Goal: Task Accomplishment & Management: Use online tool/utility

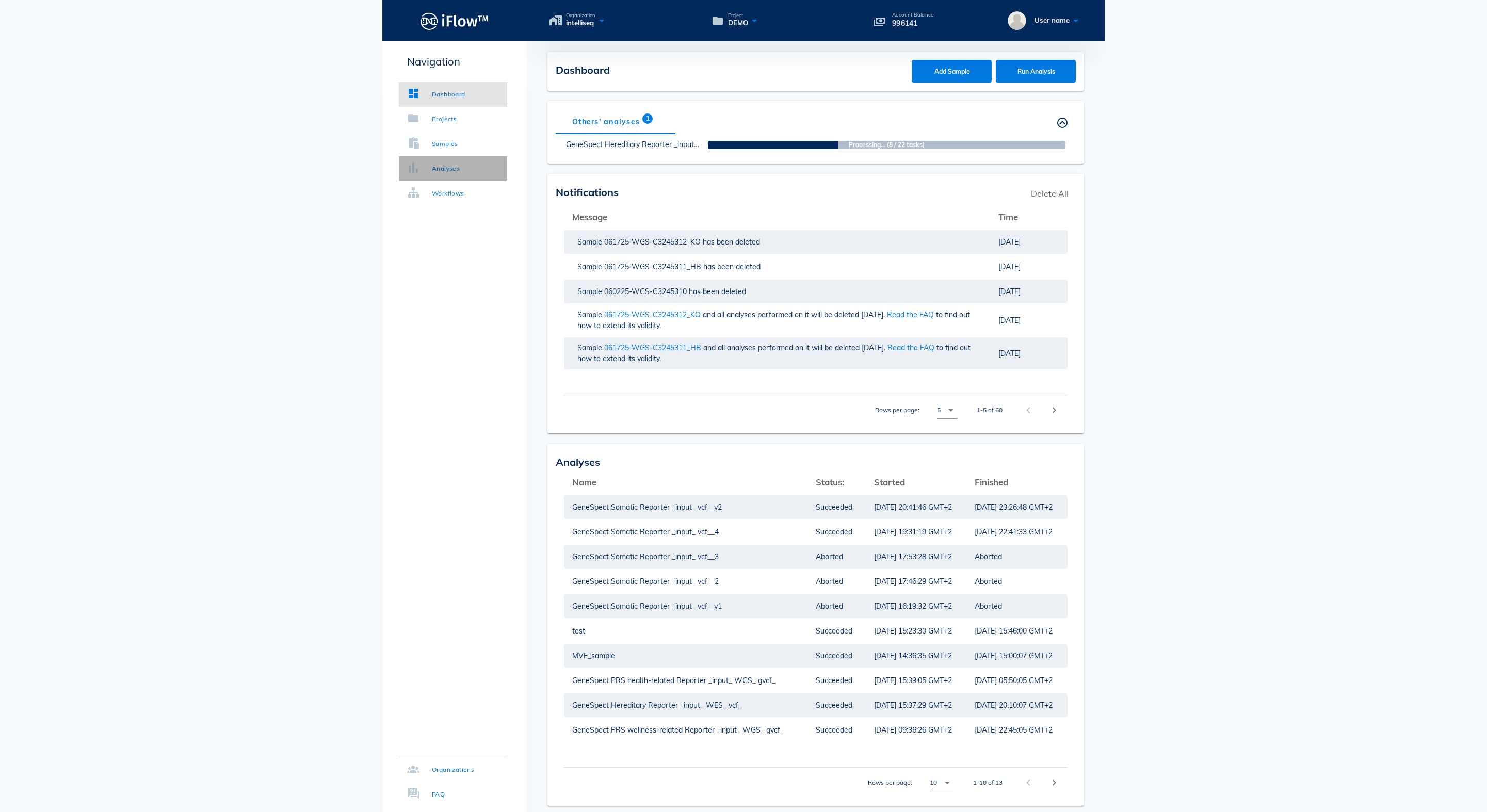
click at [459, 170] on div "Analyses" at bounding box center [446, 169] width 28 height 10
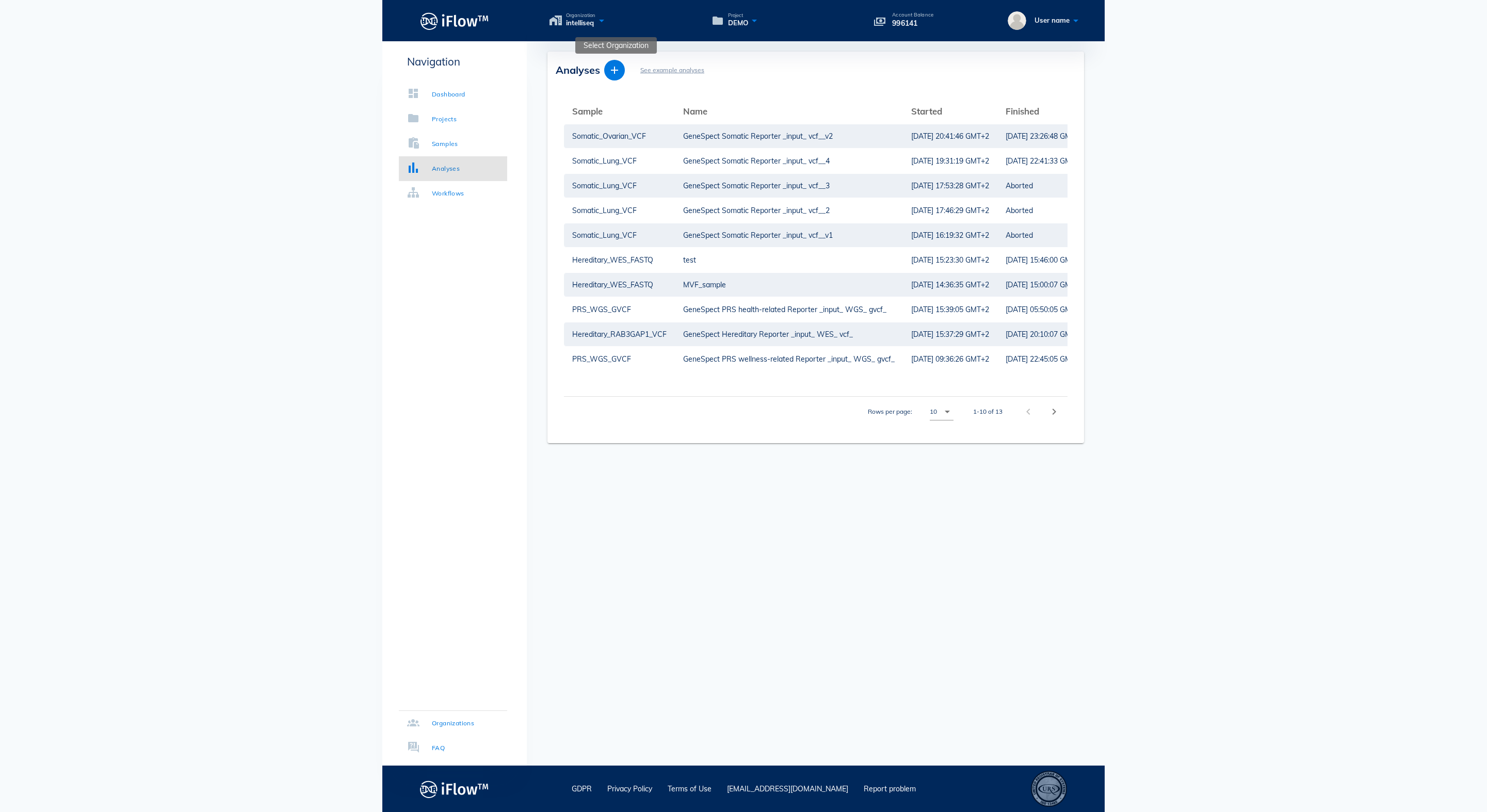
click at [608, 18] on icon at bounding box center [601, 20] width 12 height 15
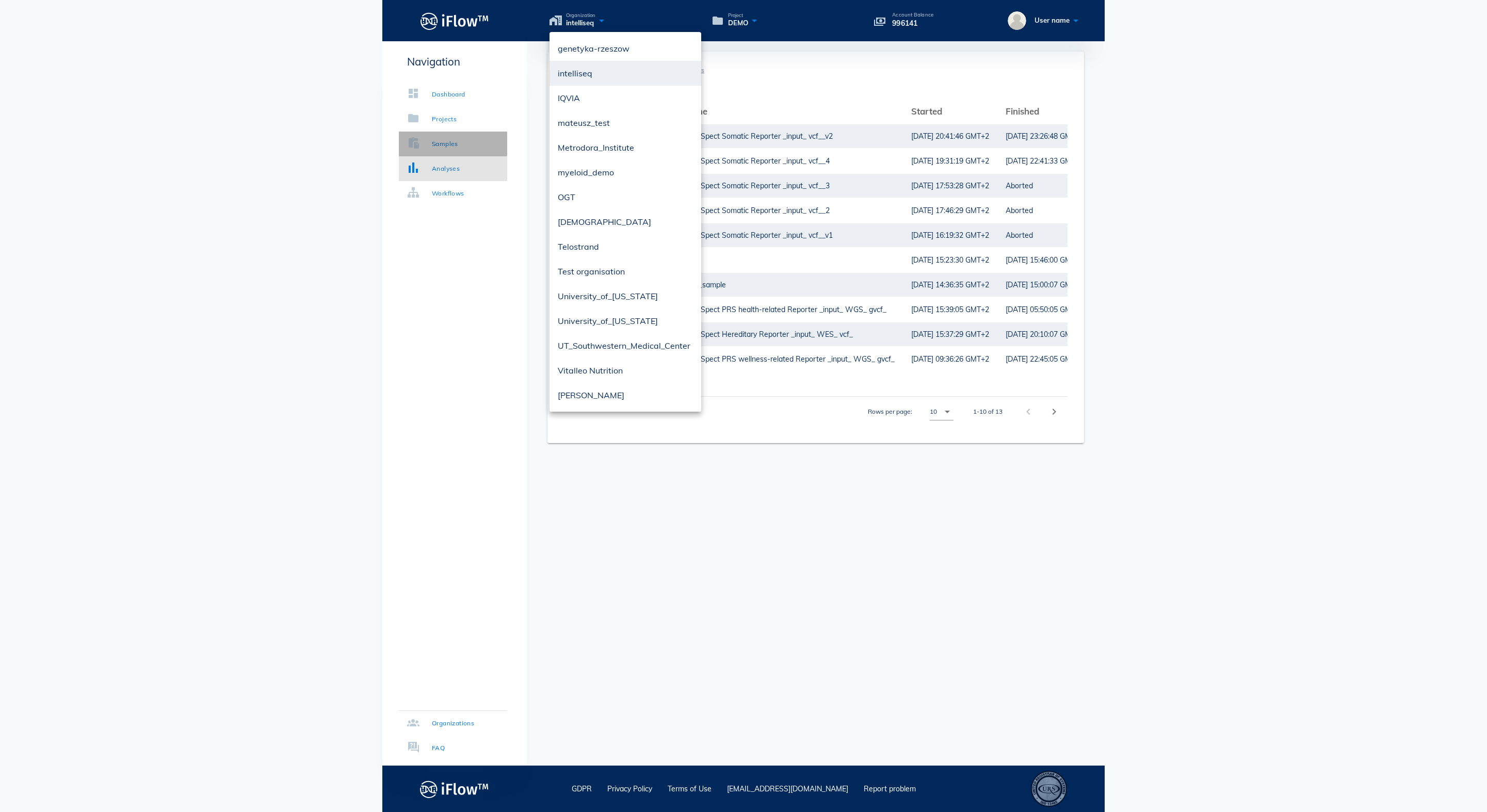
click at [458, 143] on div "Samples" at bounding box center [445, 144] width 27 height 10
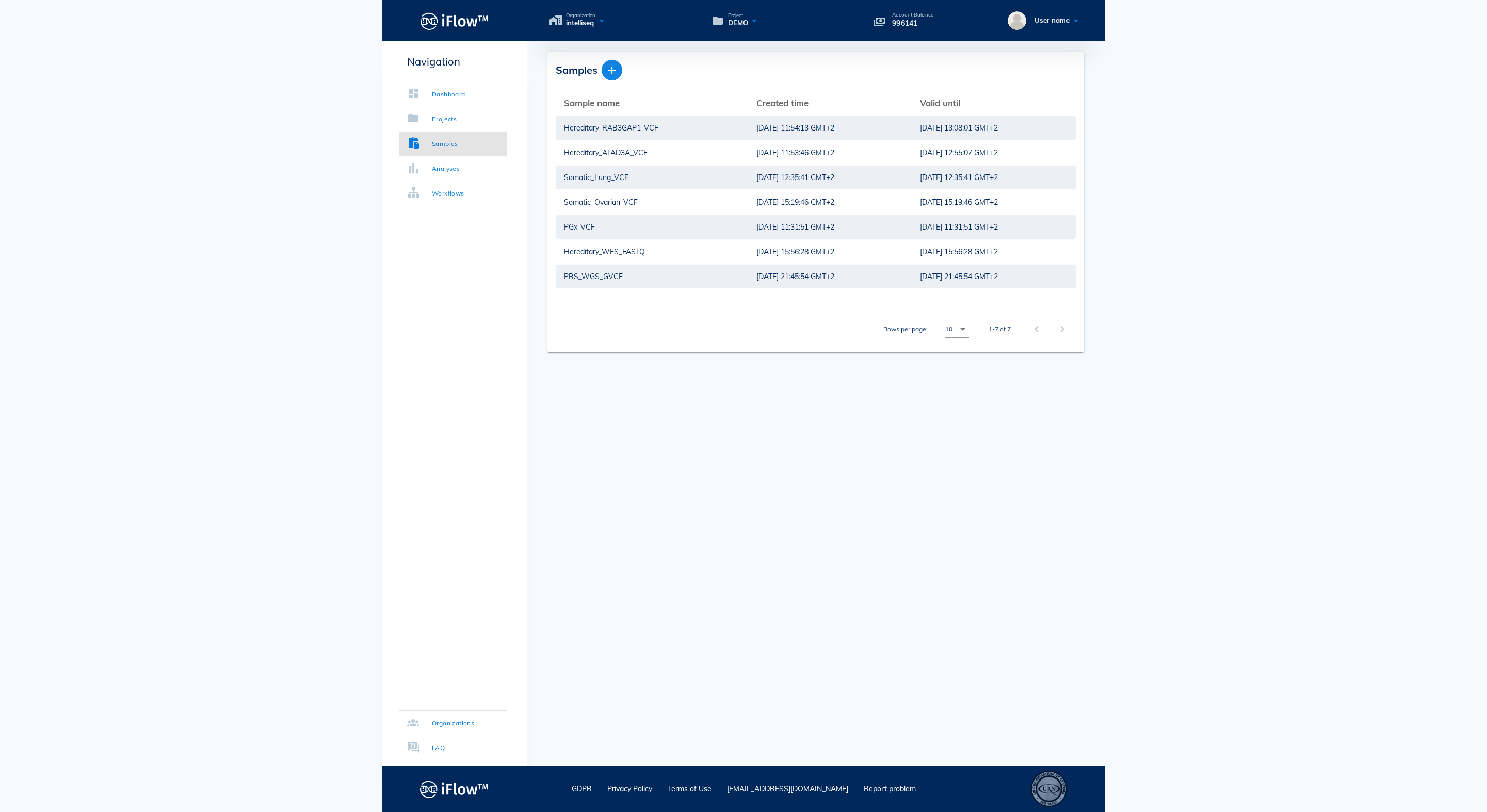
click at [612, 78] on button "button" at bounding box center [612, 70] width 21 height 21
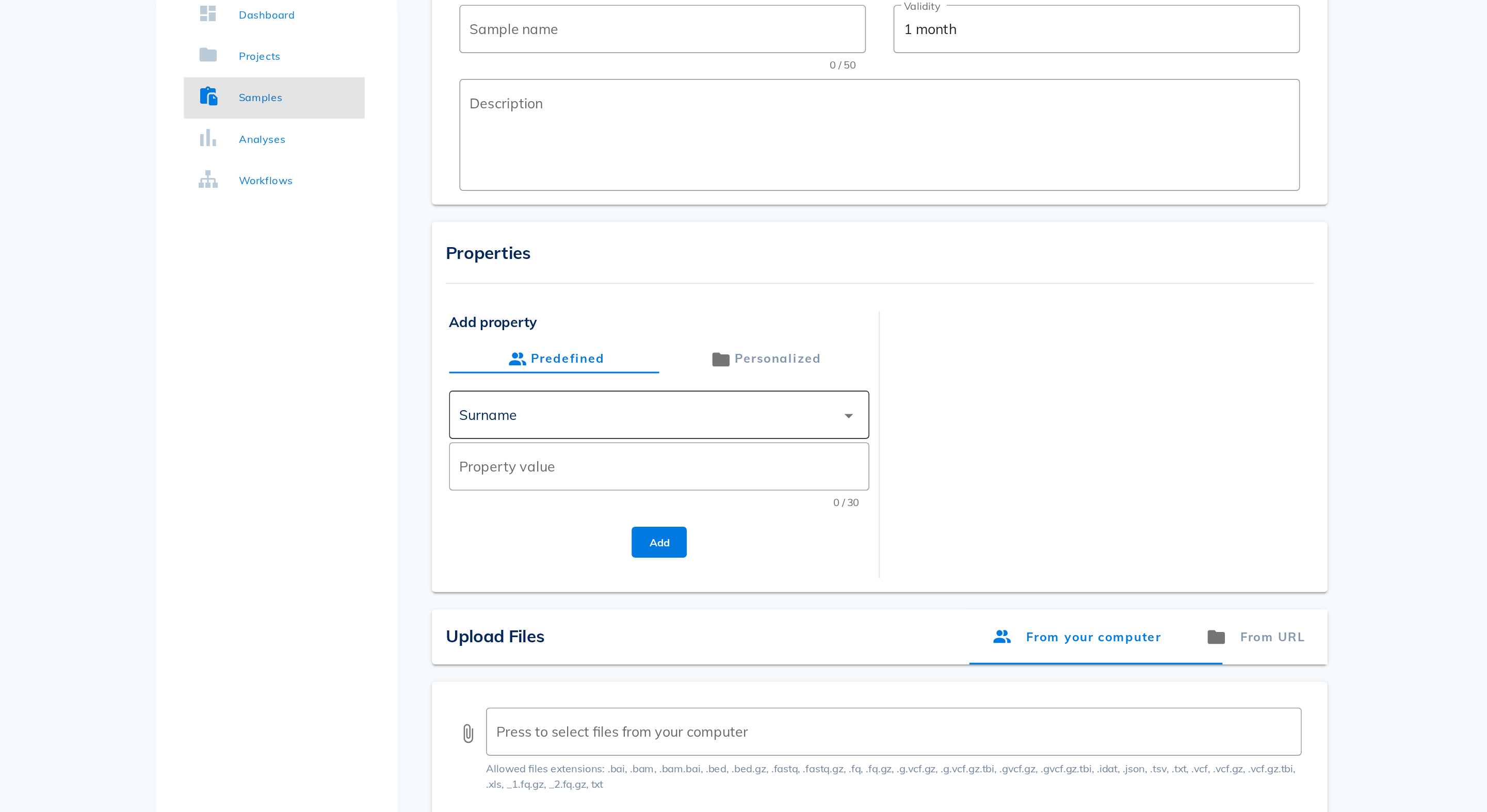
click at [564, 329] on div "Surname" at bounding box center [581, 334] width 35 height 9
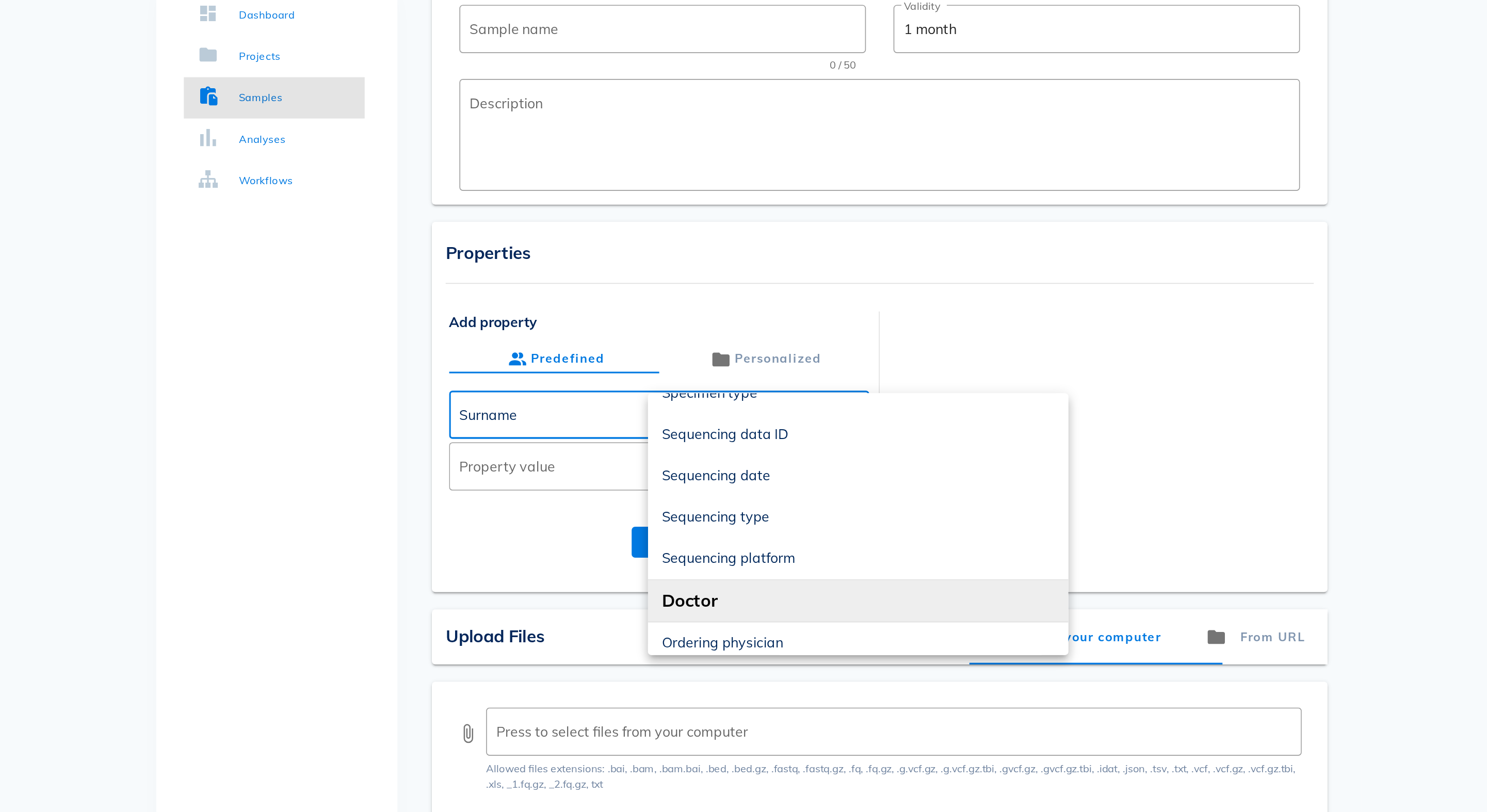
scroll to position [317, 0]
click at [632, 218] on div "Properties Add property Predefined Personalized ​ Surname arrow_drop_down ​ Pro…" at bounding box center [816, 329] width 537 height 222
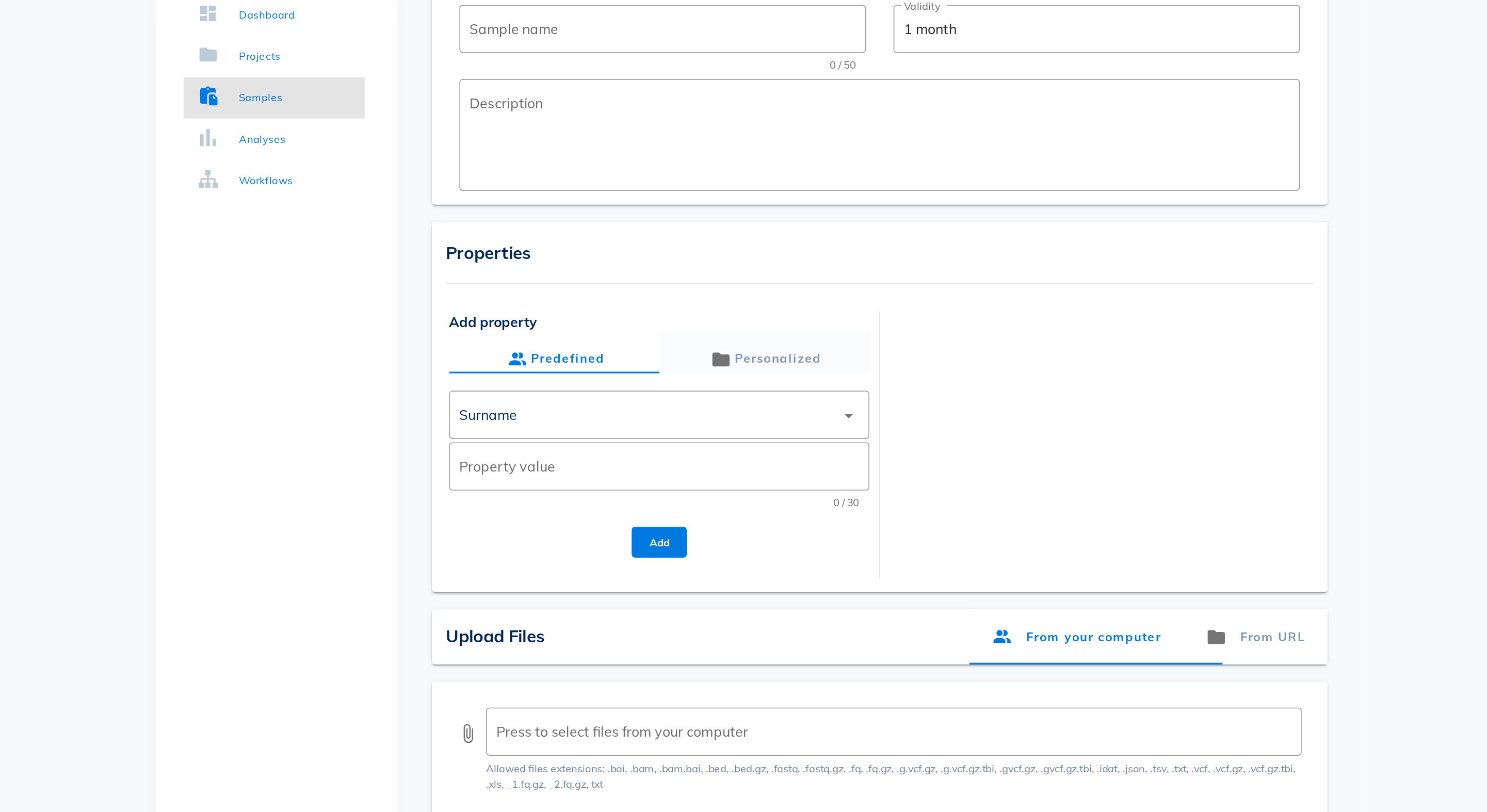
scroll to position [0, 0]
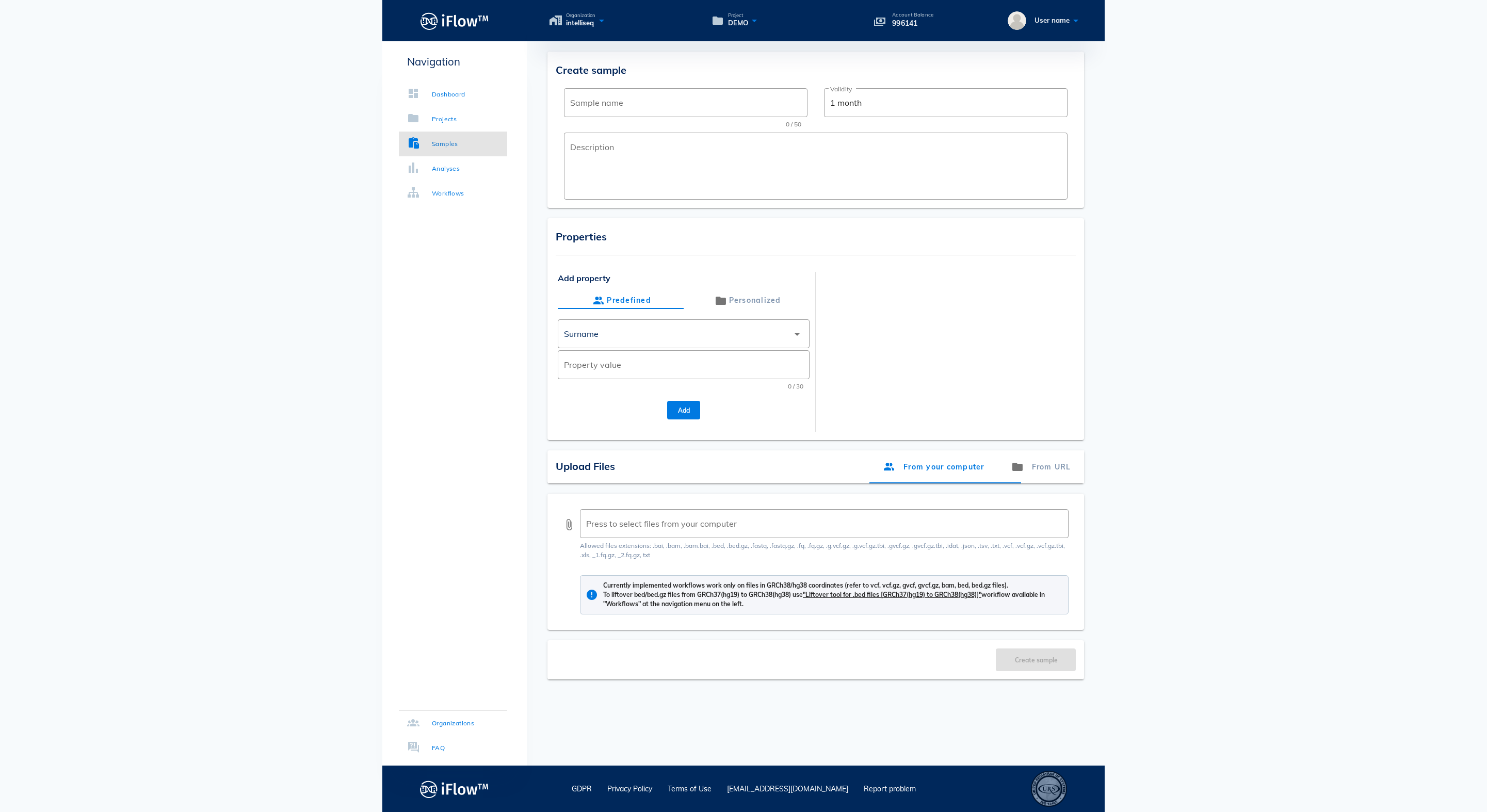
click at [638, 14] on div "Organization intelliseq" at bounding box center [625, 20] width 152 height 15
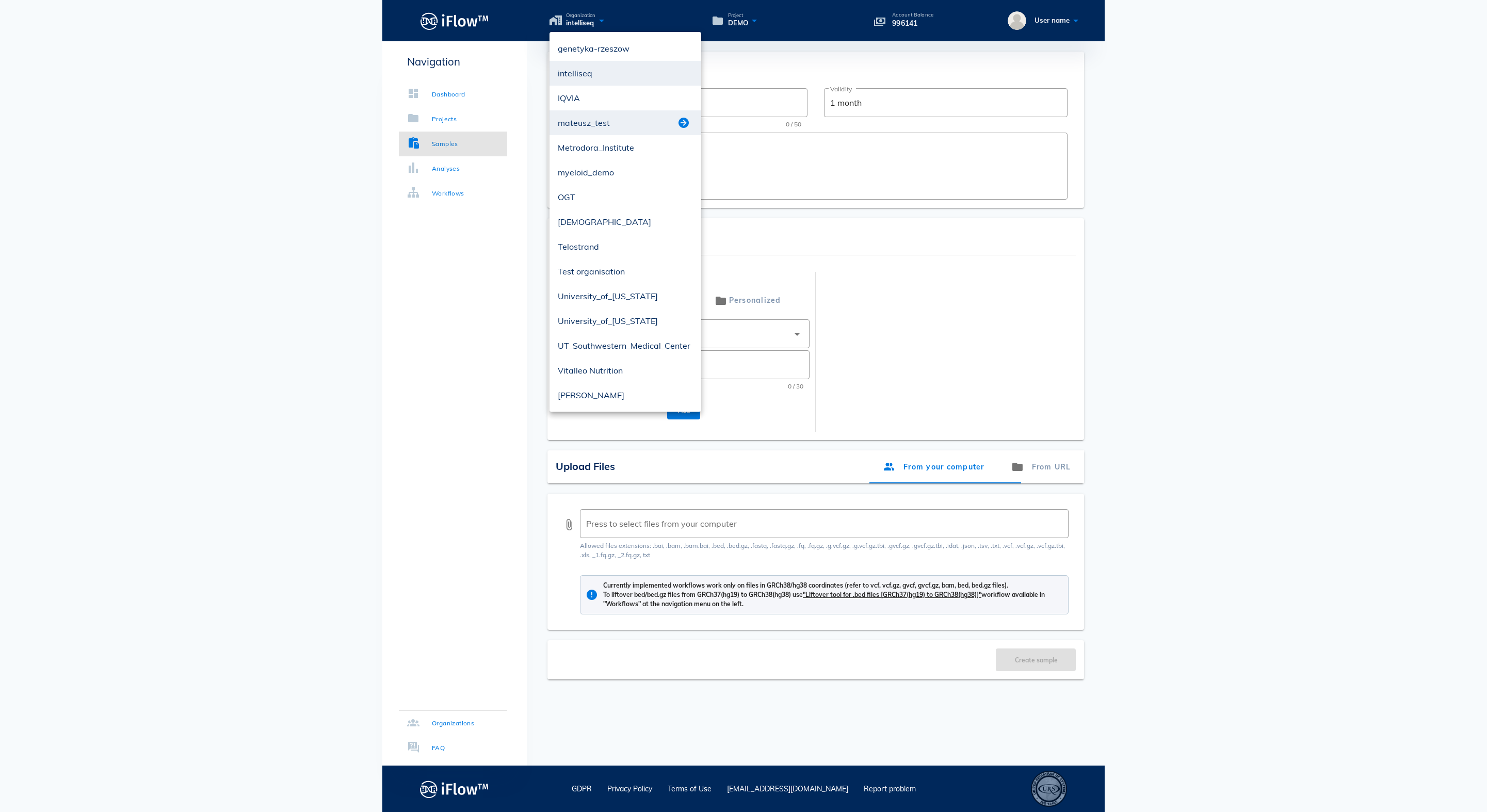
click at [680, 125] on button "button" at bounding box center [683, 122] width 12 height 12
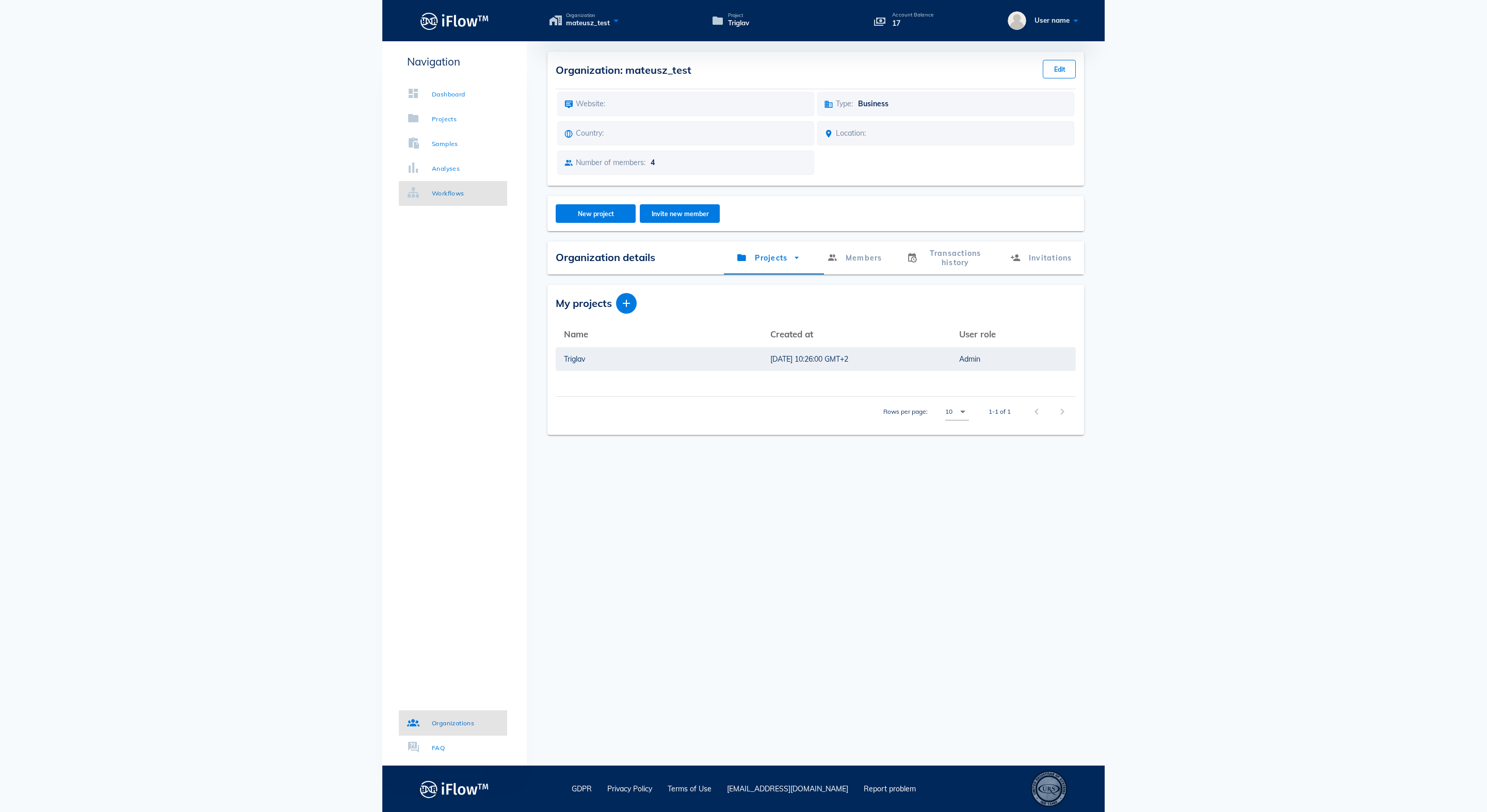
click at [461, 192] on div "Workflows" at bounding box center [448, 193] width 32 height 10
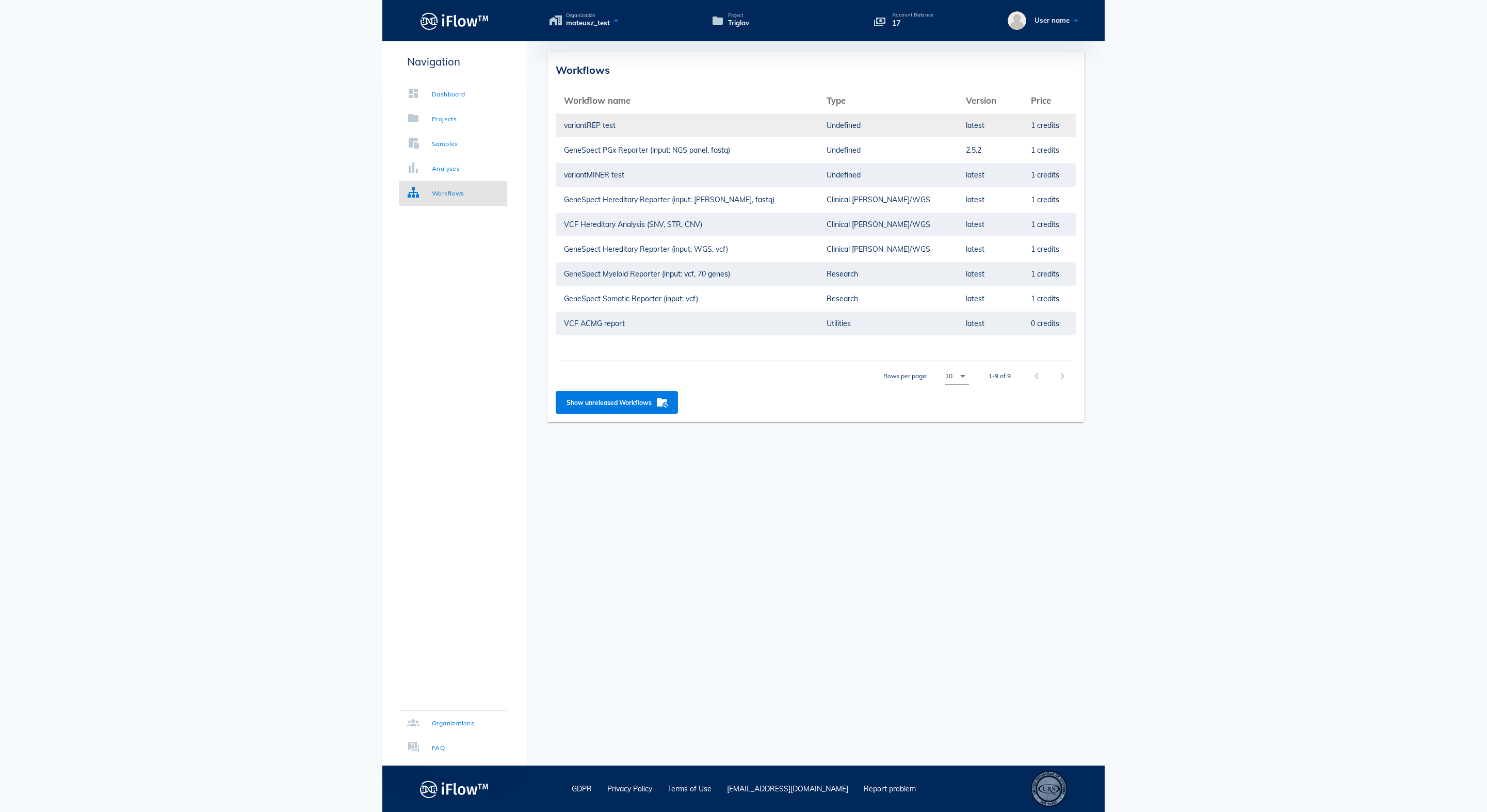
click at [793, 123] on td "variantREP test" at bounding box center [687, 125] width 263 height 25
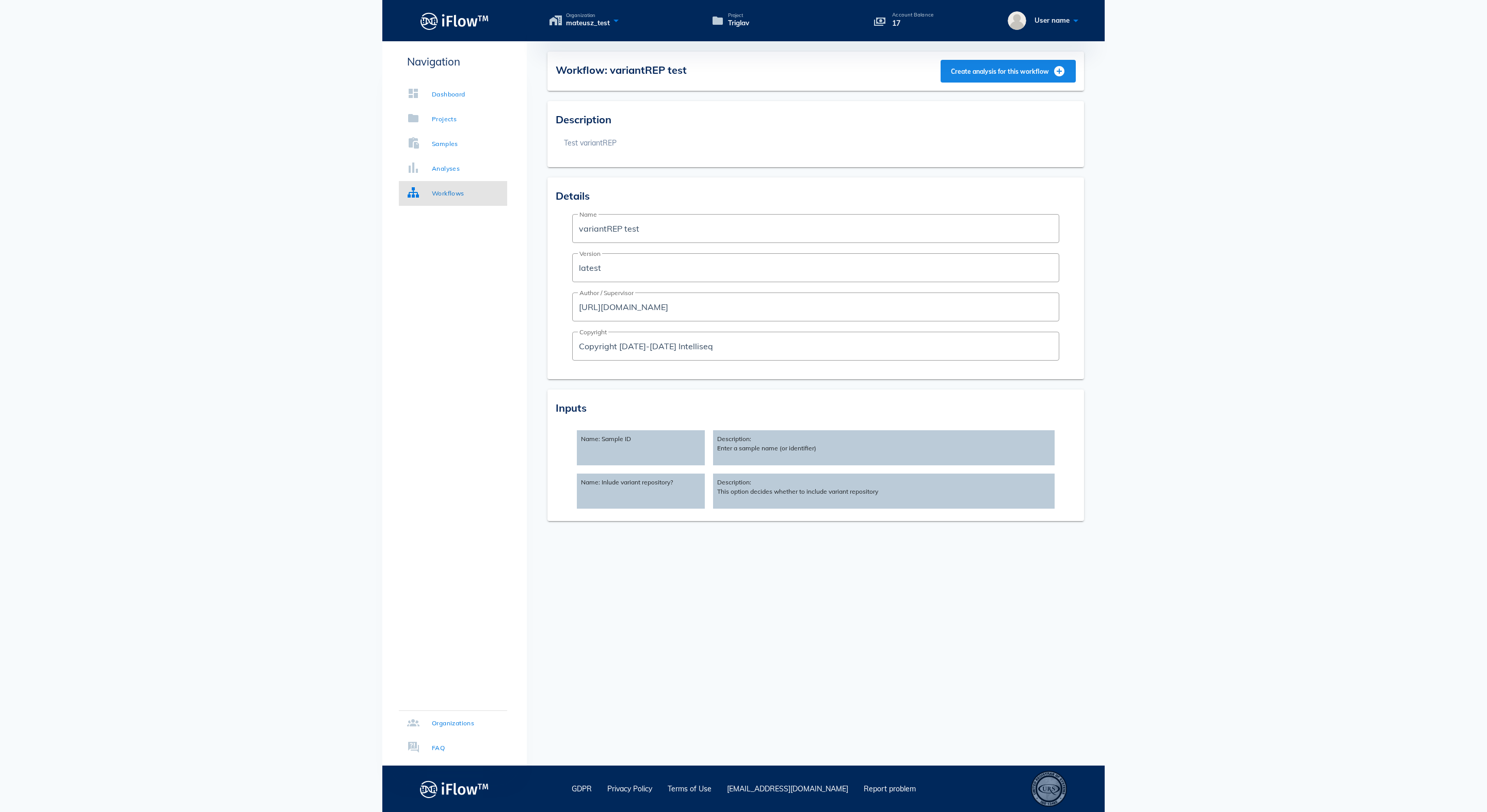
click at [1003, 73] on span "Create analysis for this workflow" at bounding box center [1007, 71] width 115 height 12
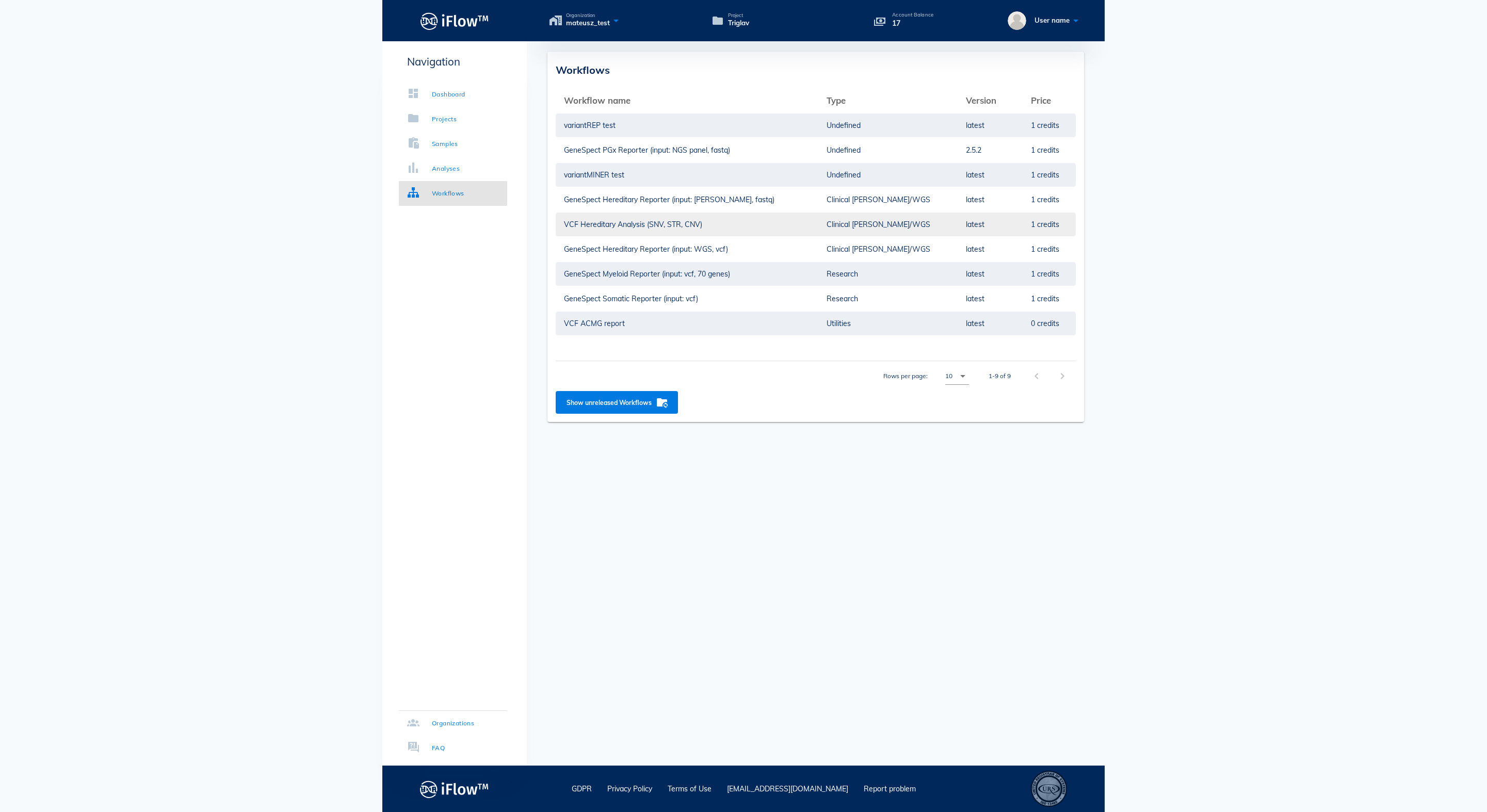
click at [696, 222] on td "VCF Hereditary Analysis (SNV, STR, CNV)" at bounding box center [687, 224] width 263 height 25
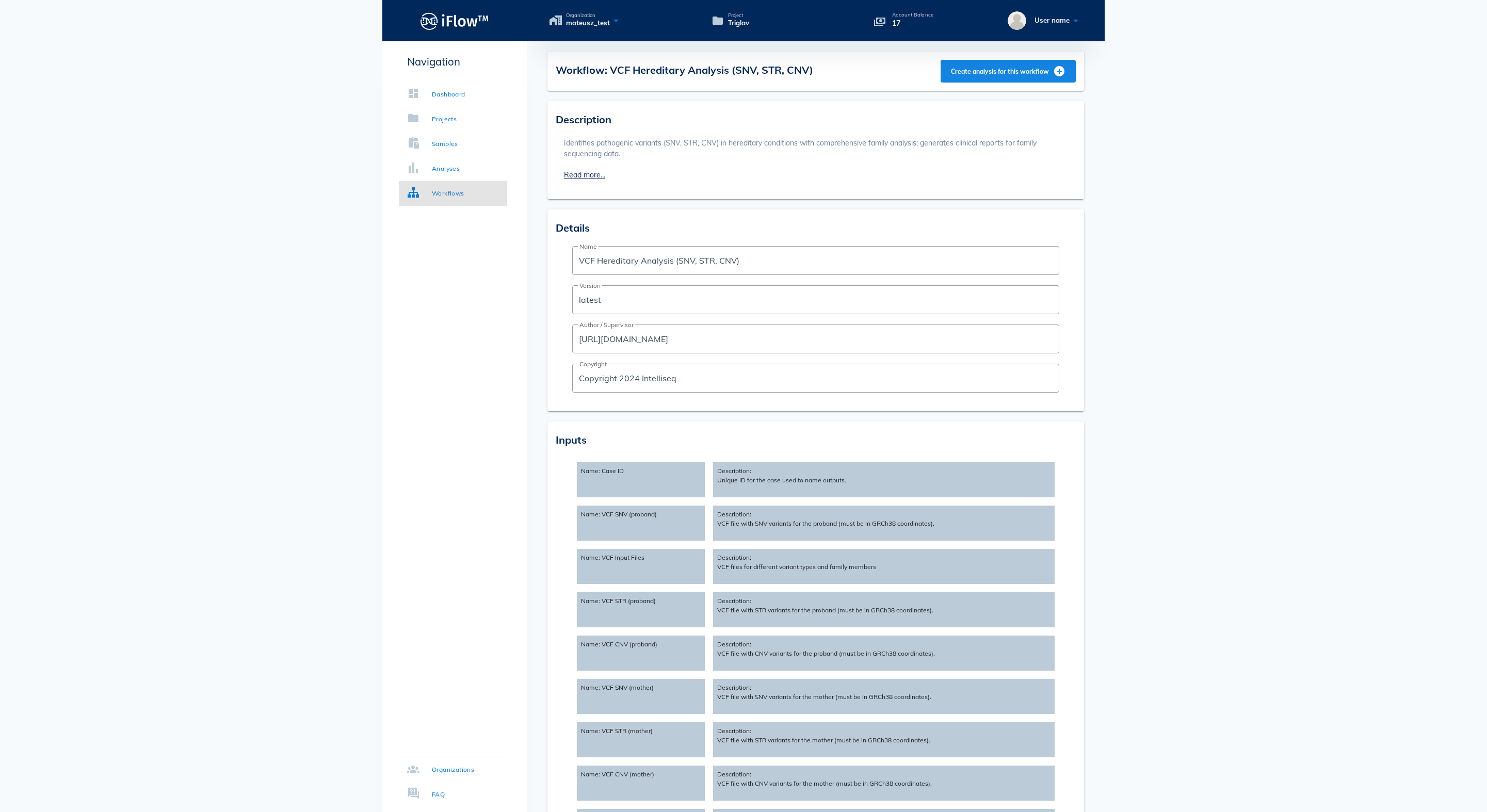
click at [962, 75] on span "Create analysis for this workflow" at bounding box center [1007, 71] width 115 height 12
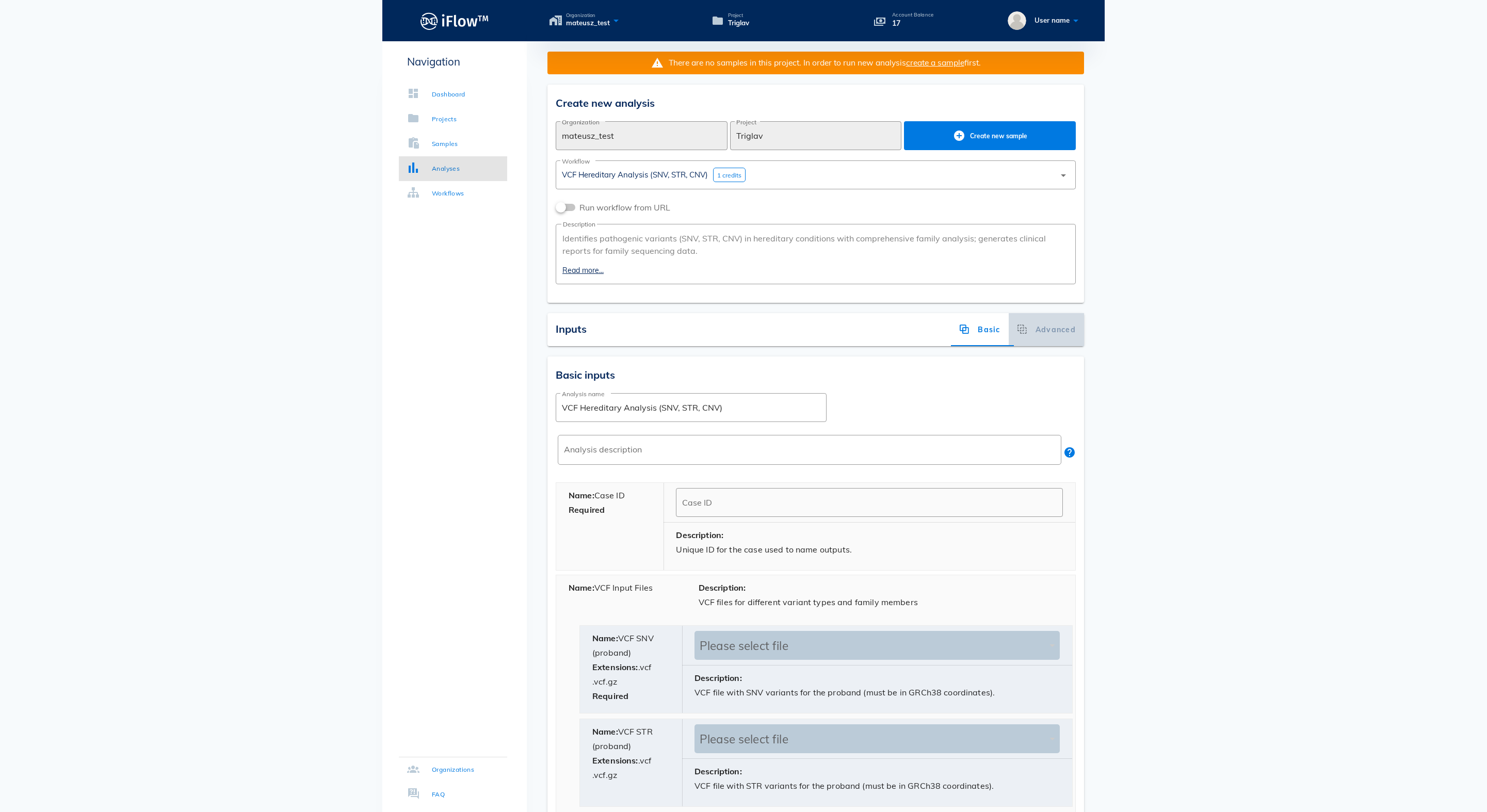
click at [1043, 346] on div "Advanced" at bounding box center [1046, 330] width 75 height 33
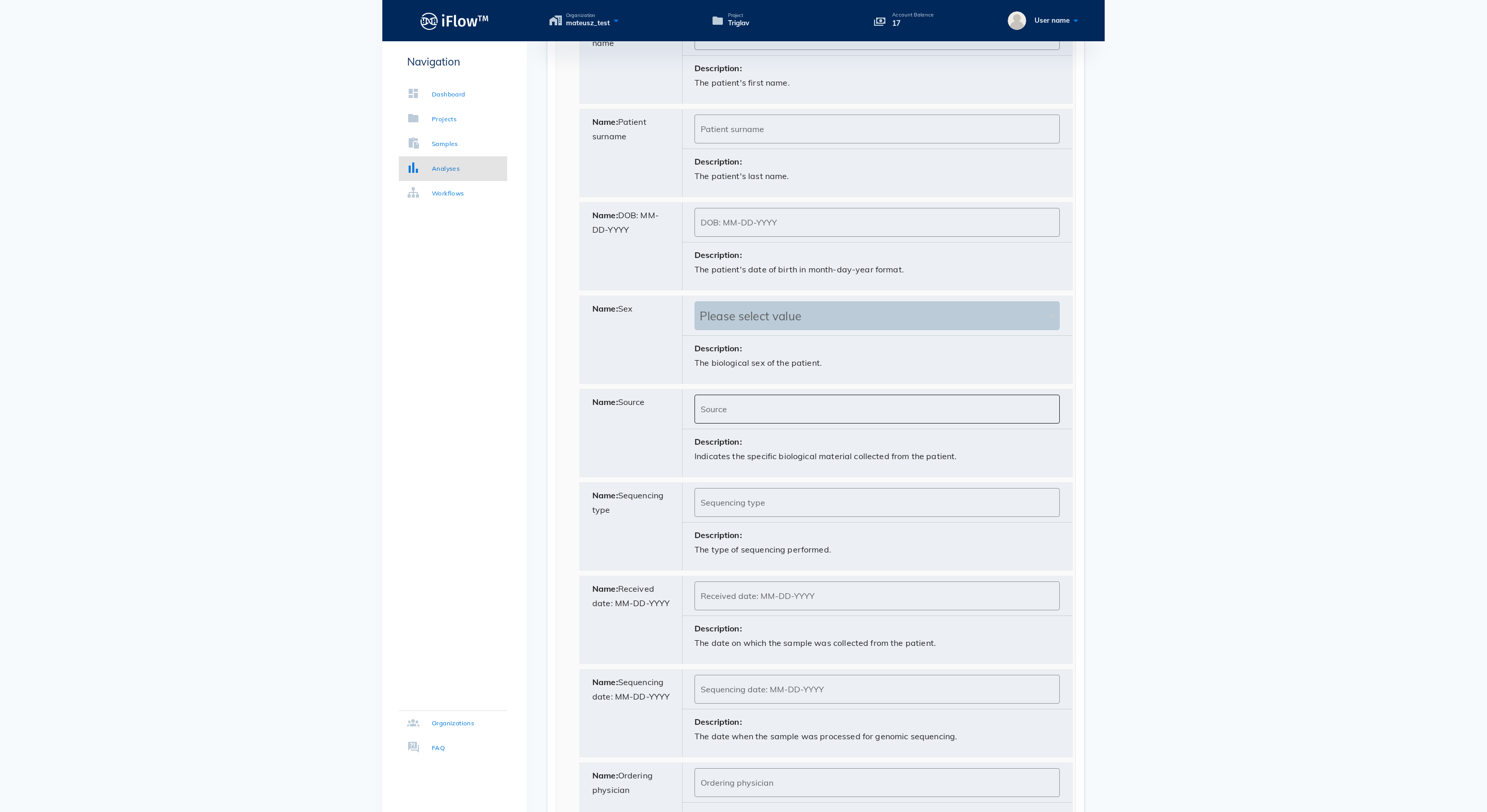
scroll to position [88, 0]
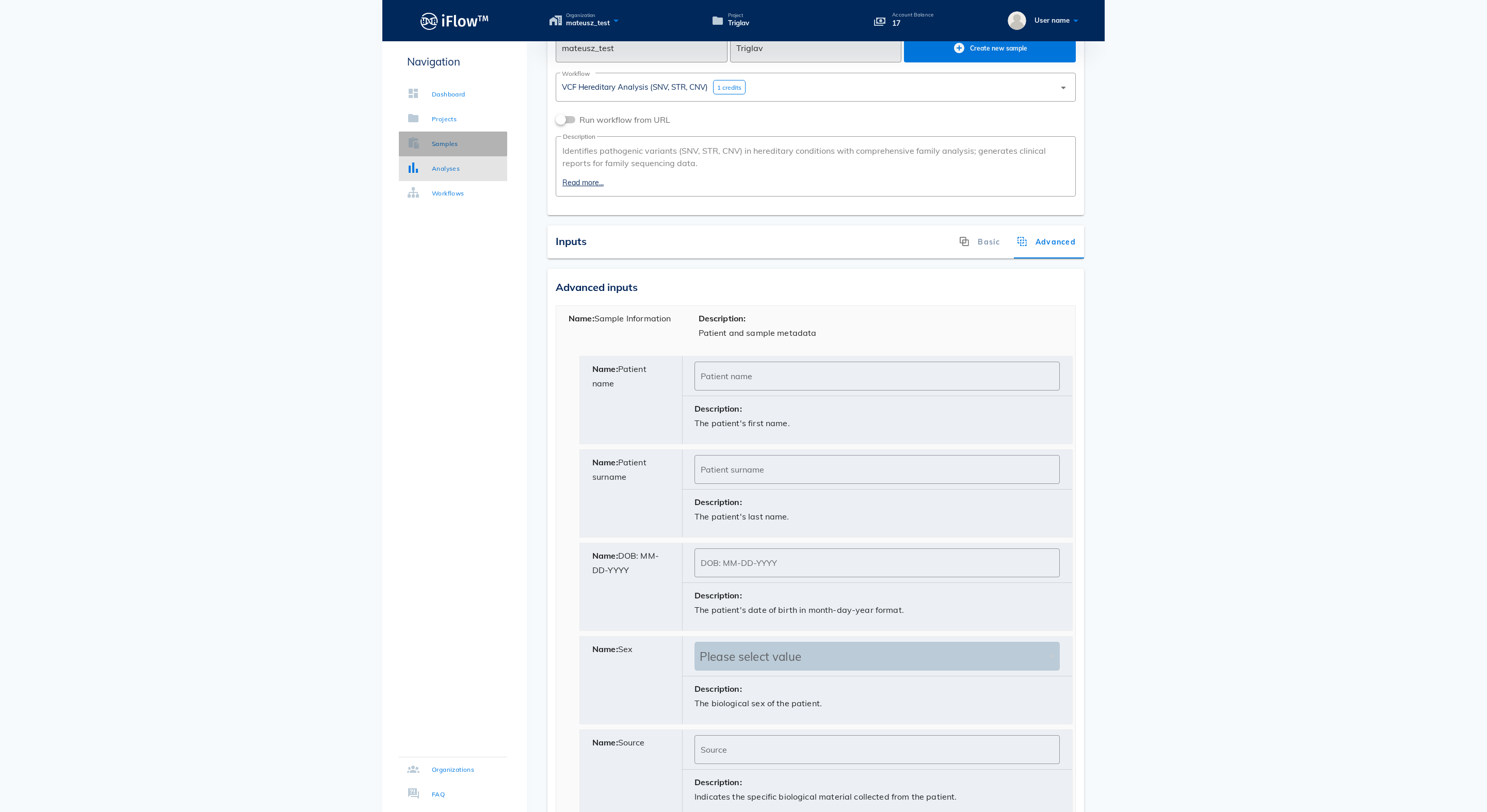
click at [458, 143] on div "Samples" at bounding box center [445, 144] width 27 height 10
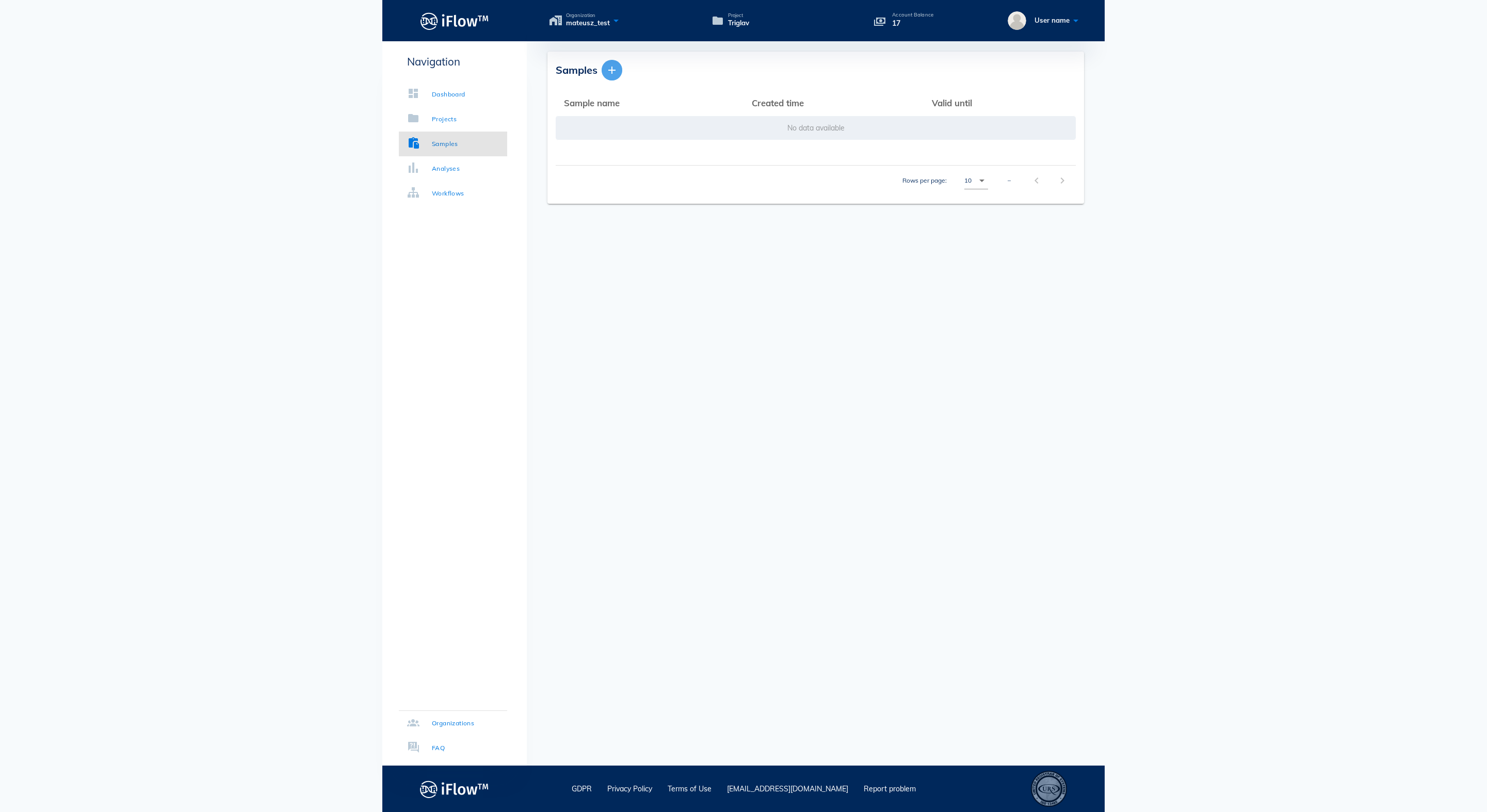
click at [618, 63] on button "button" at bounding box center [612, 70] width 21 height 21
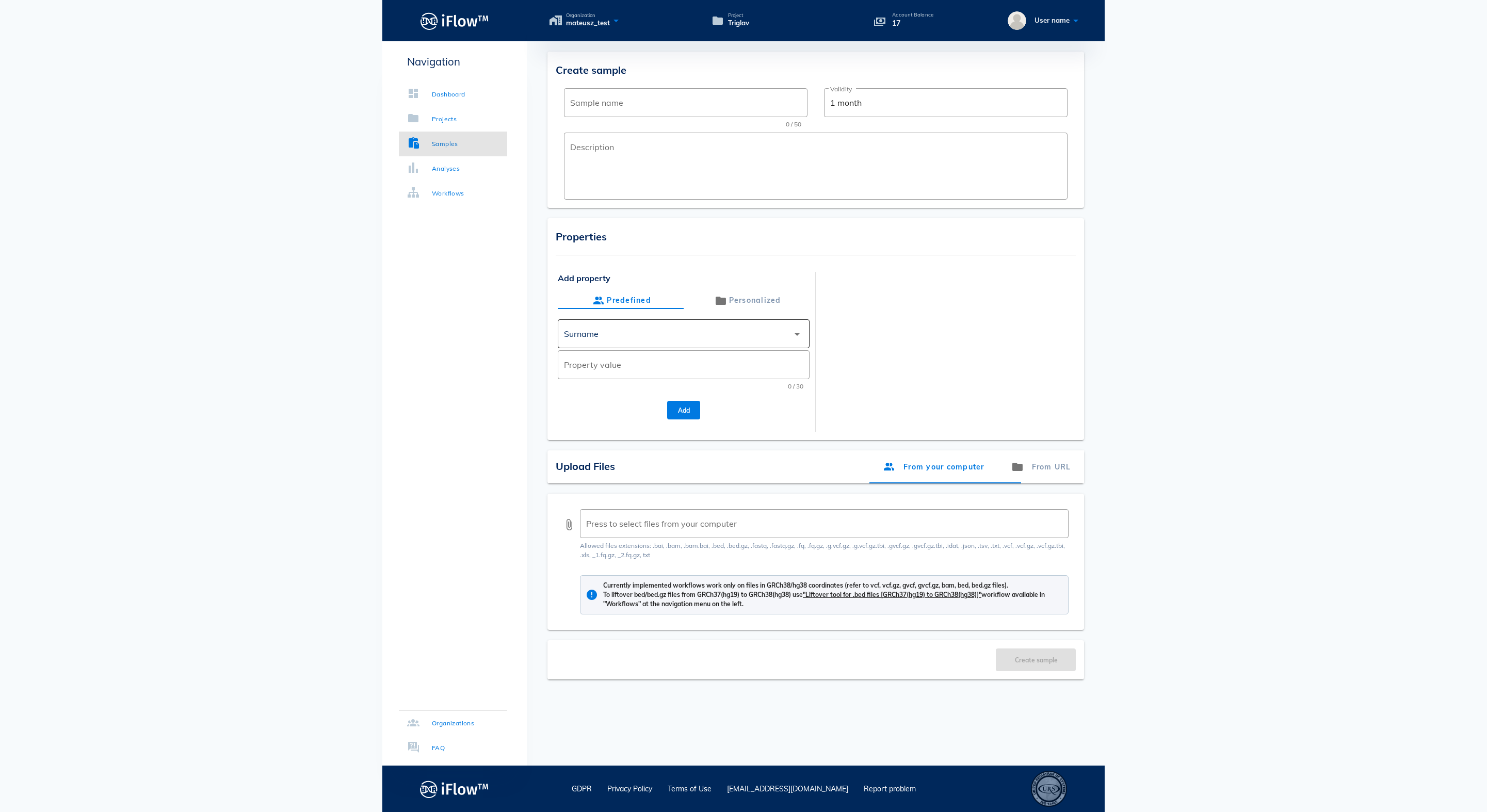
click at [655, 338] on div "Surname" at bounding box center [677, 334] width 225 height 25
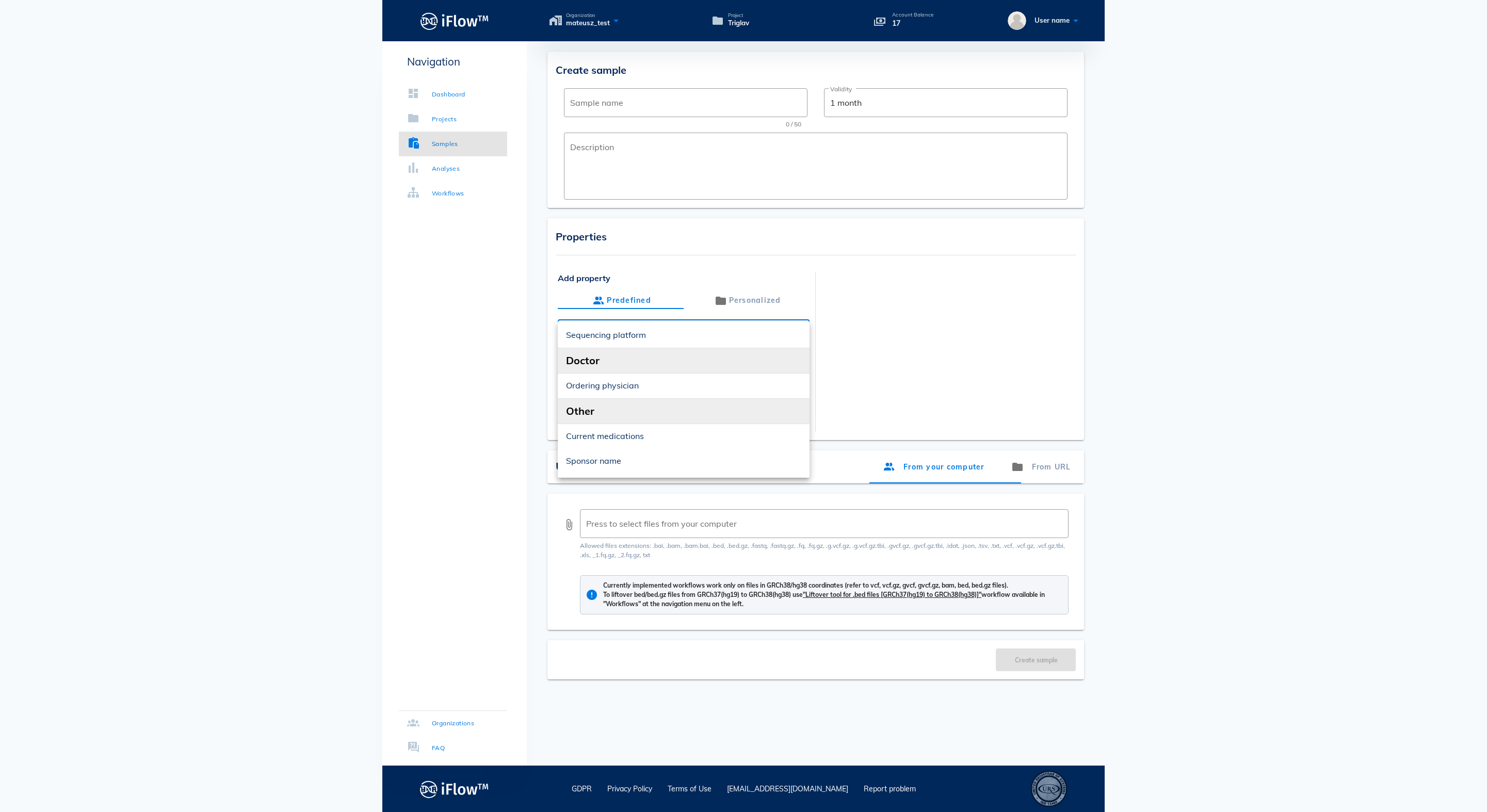
scroll to position [405, 0]
click at [899, 345] on div at bounding box center [947, 346] width 252 height 148
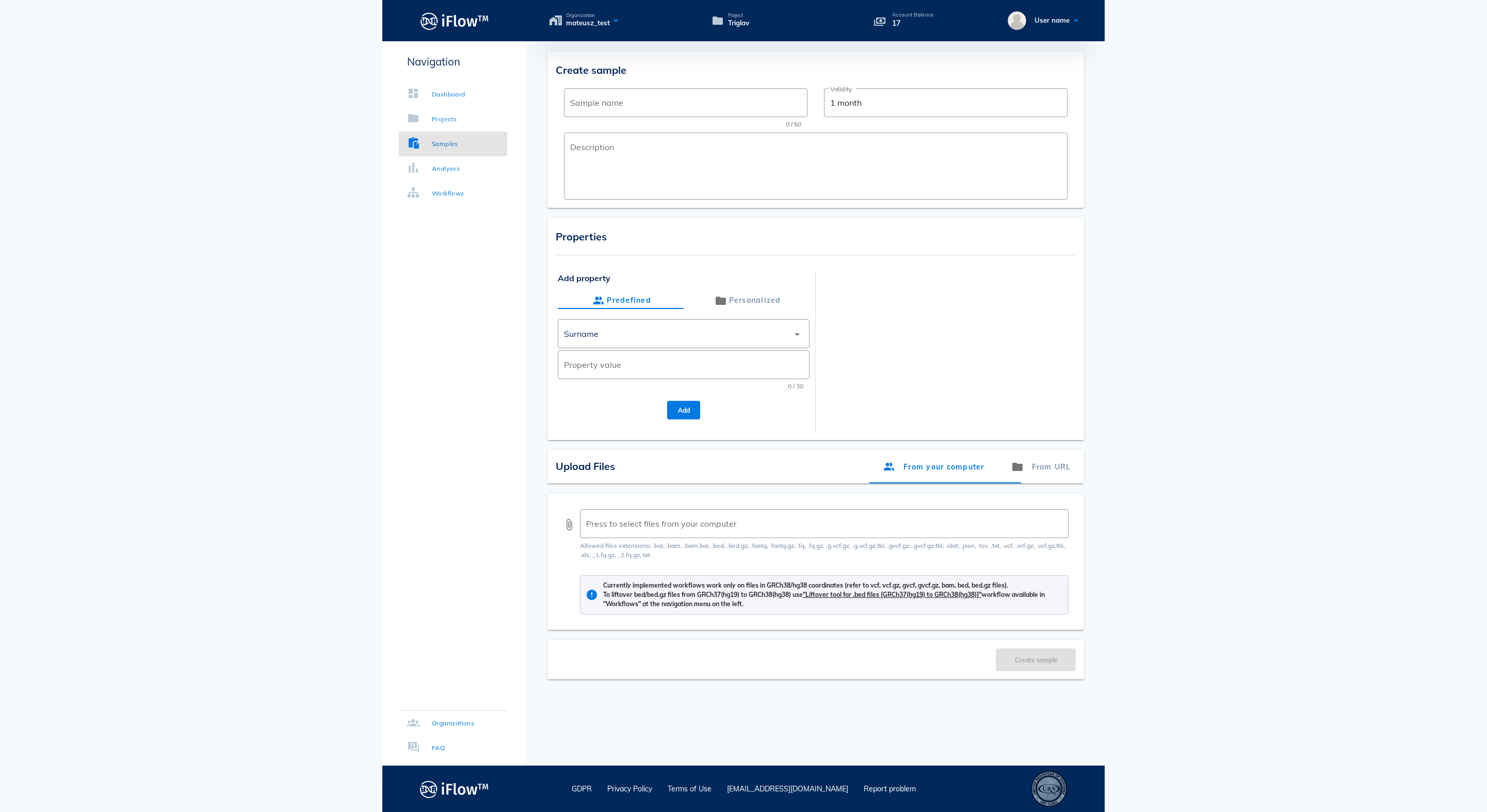
scroll to position [0, 0]
